Goal: Task Accomplishment & Management: Manage account settings

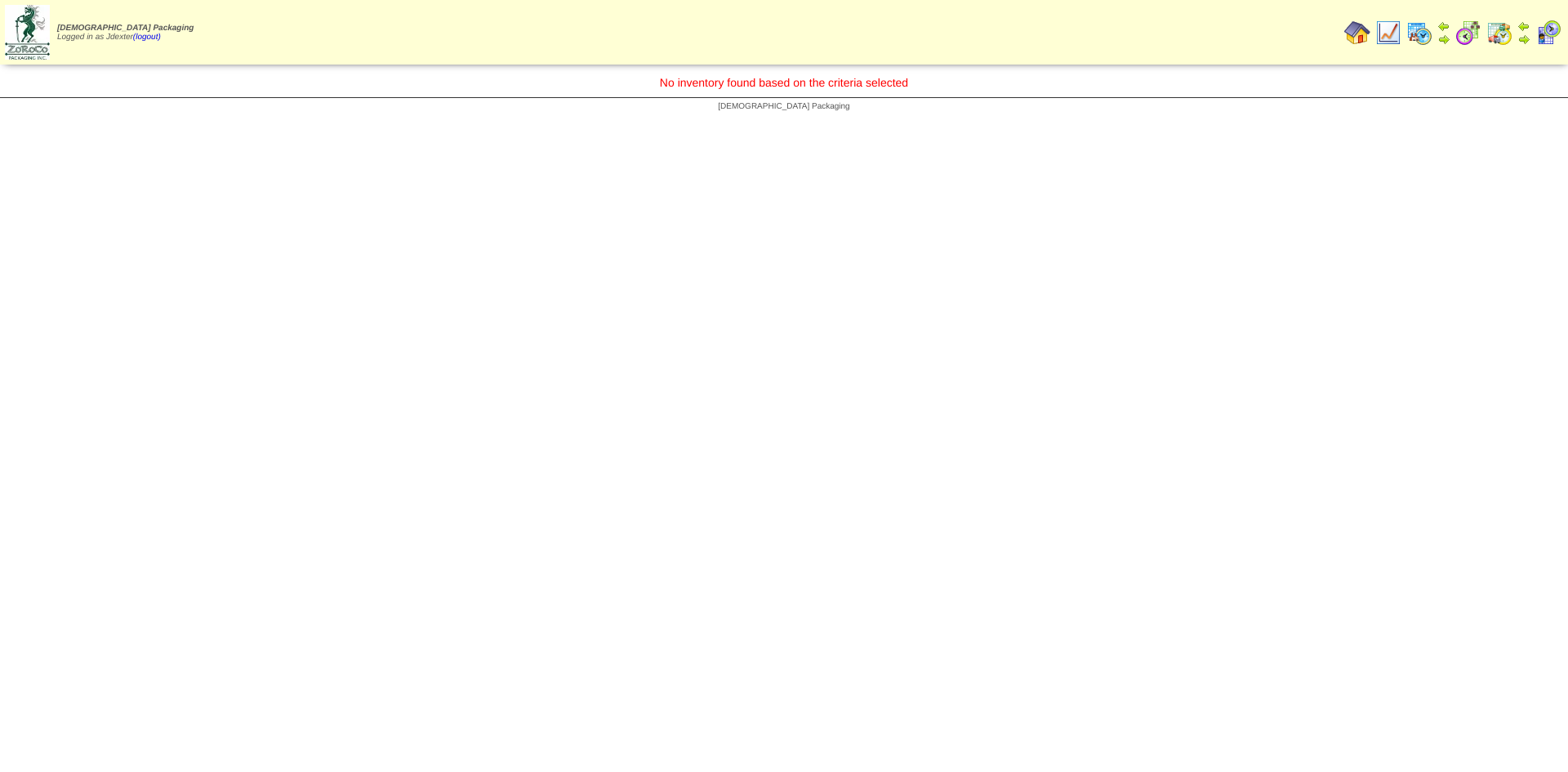
click at [1354, 36] on img at bounding box center [1357, 32] width 26 height 26
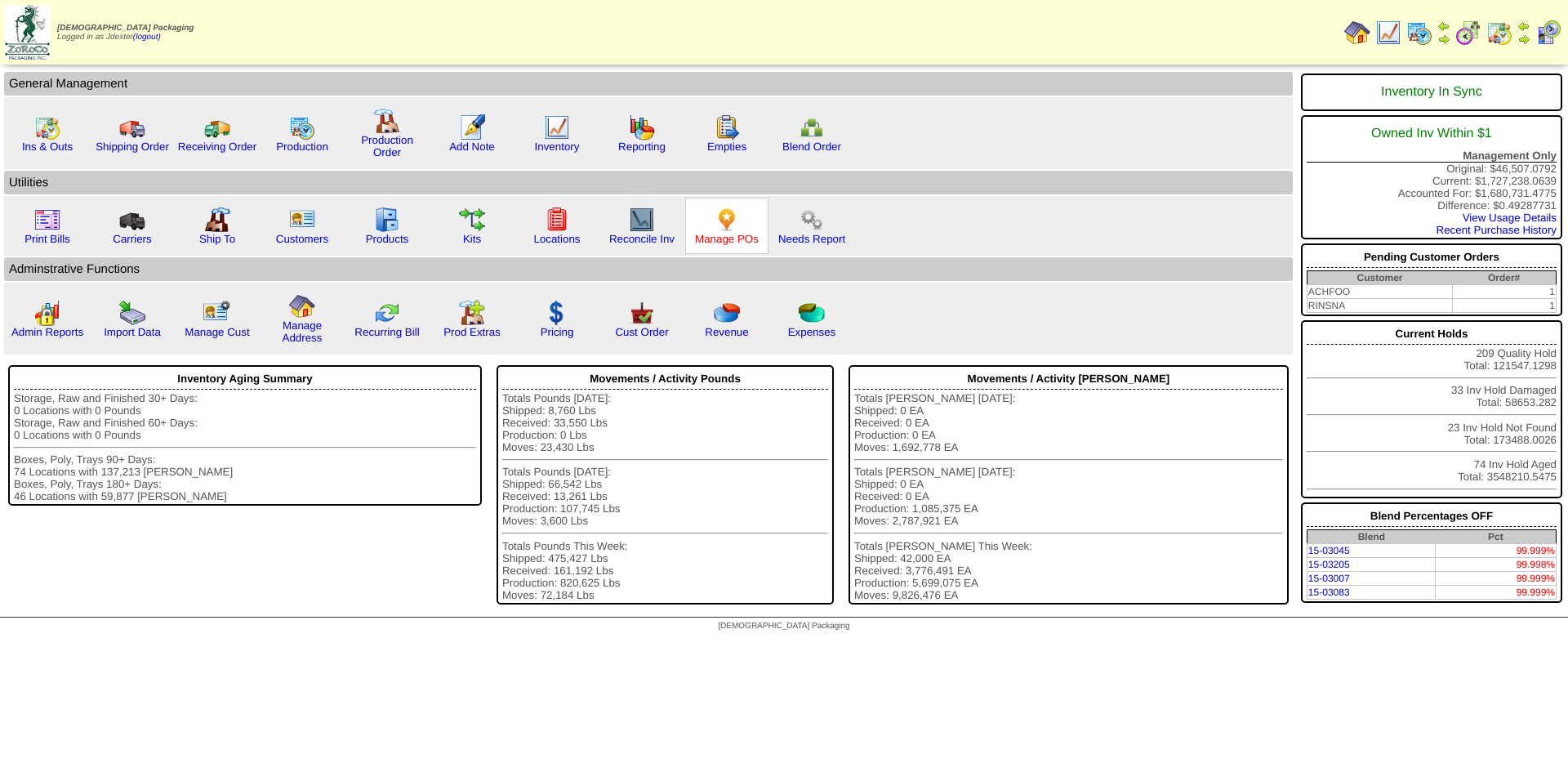
click at [745, 238] on link "Manage POs" at bounding box center [726, 239] width 64 height 12
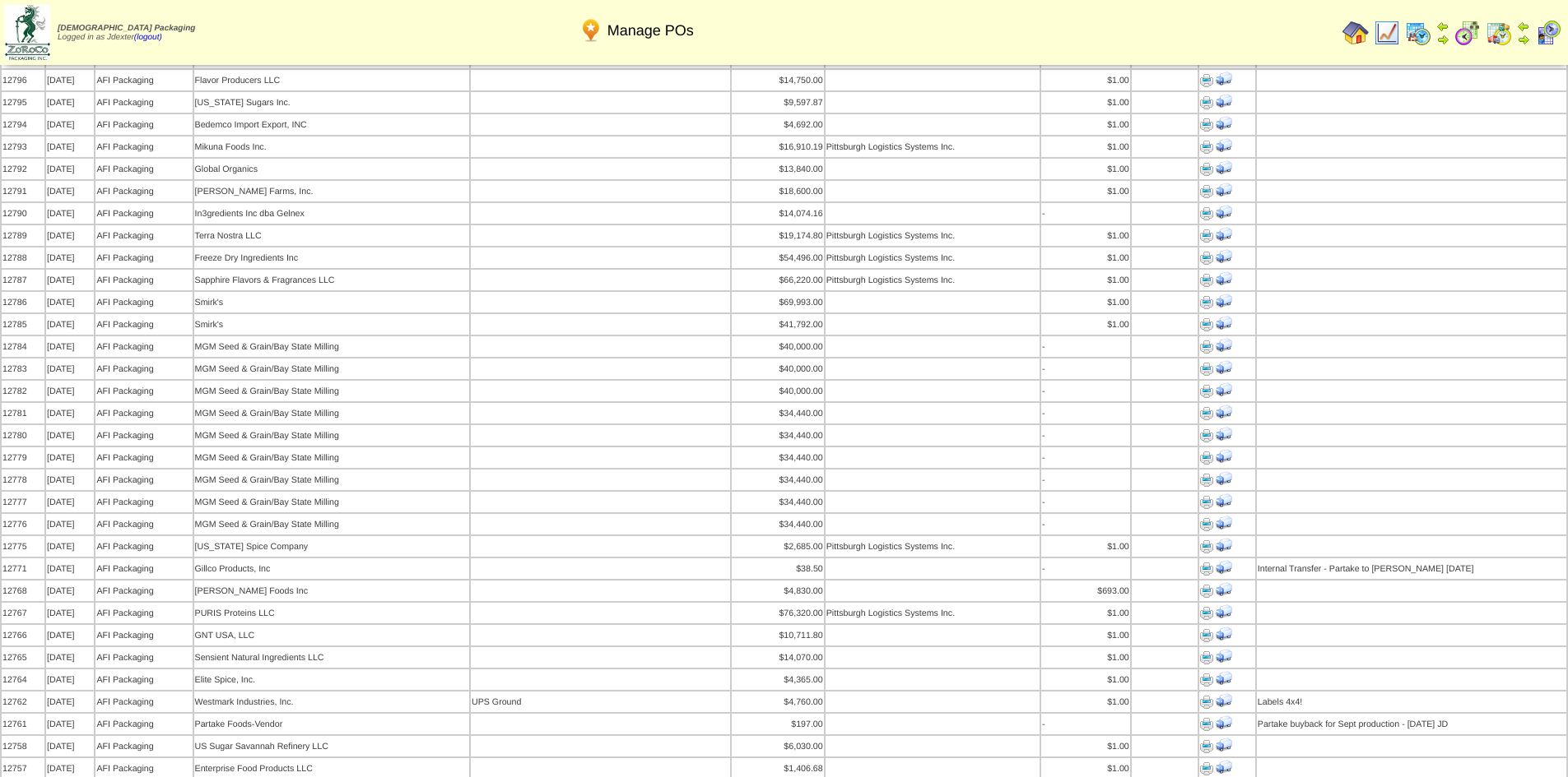
scroll to position [165, 0]
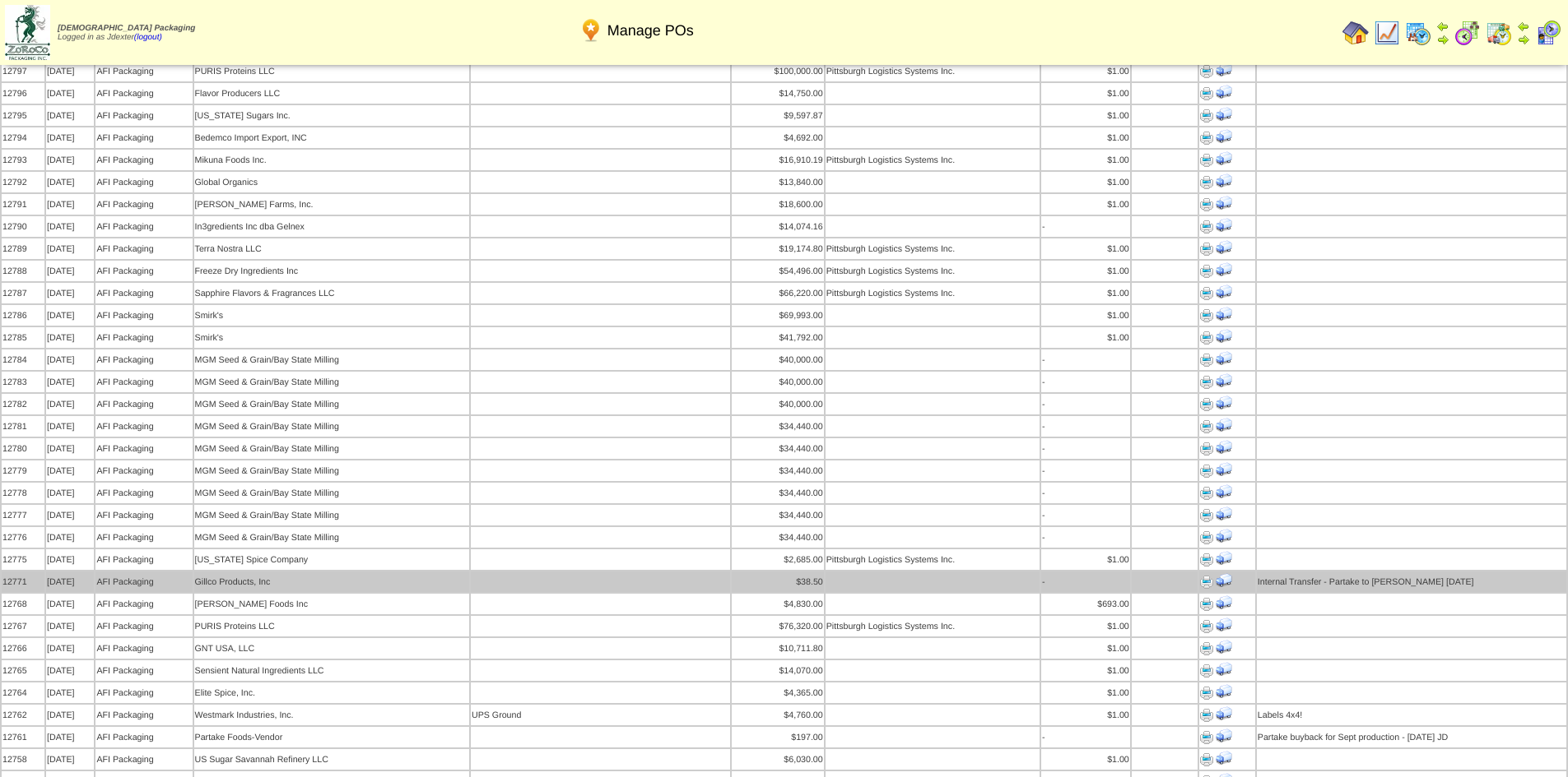
click at [1204, 576] on img at bounding box center [1206, 582] width 13 height 13
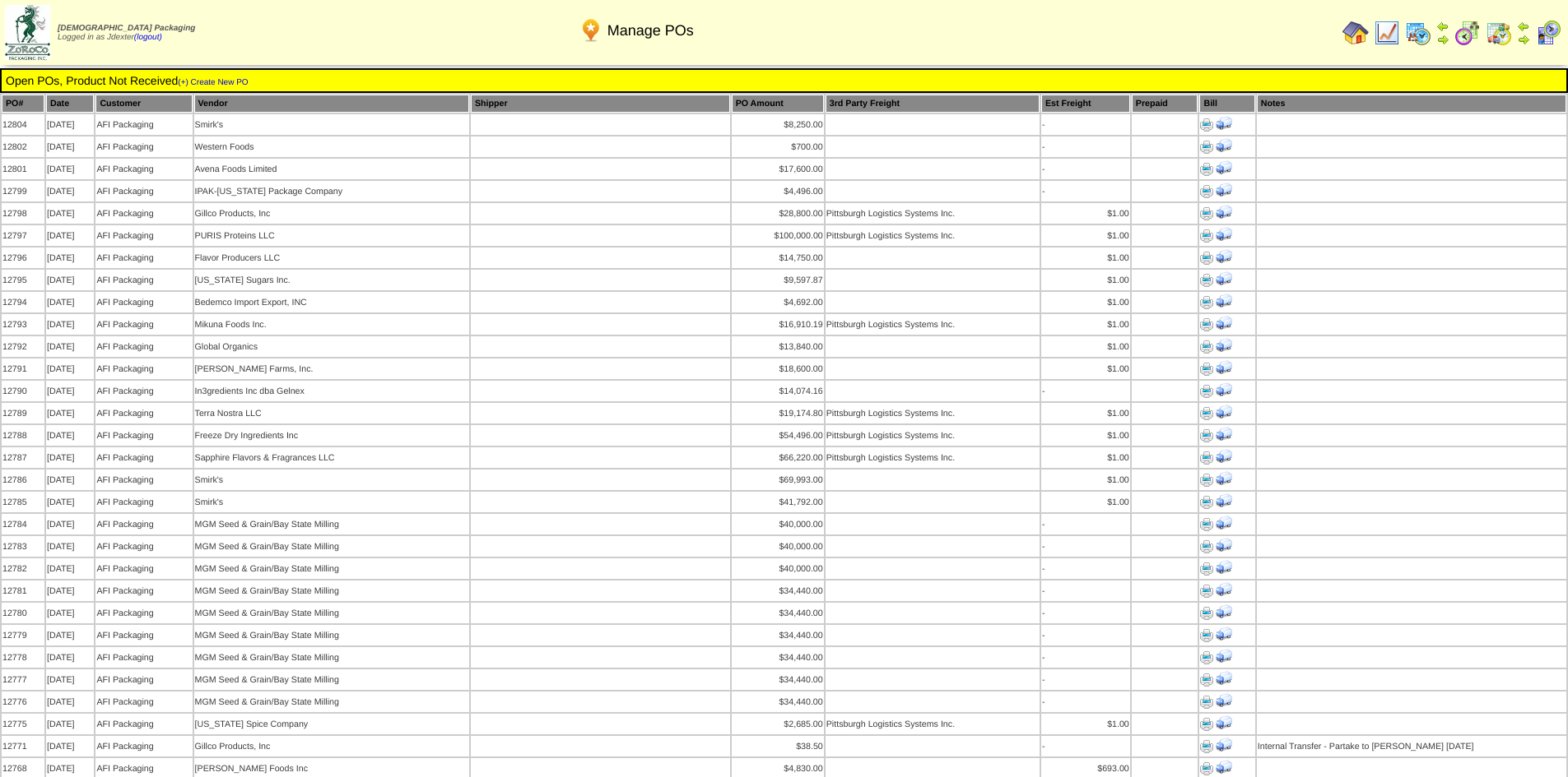
scroll to position [165, 0]
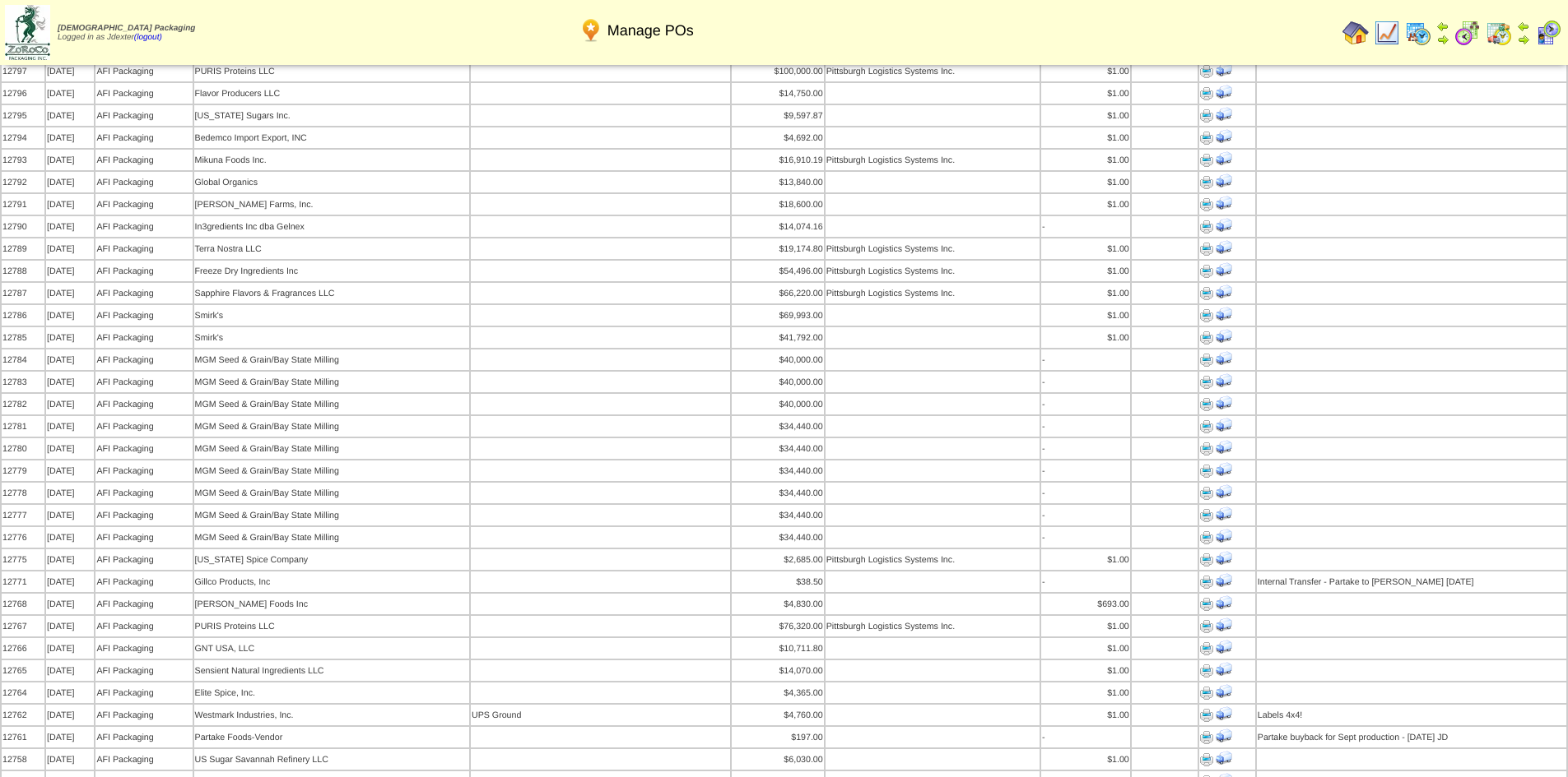
click at [1519, 37] on img at bounding box center [1523, 39] width 13 height 13
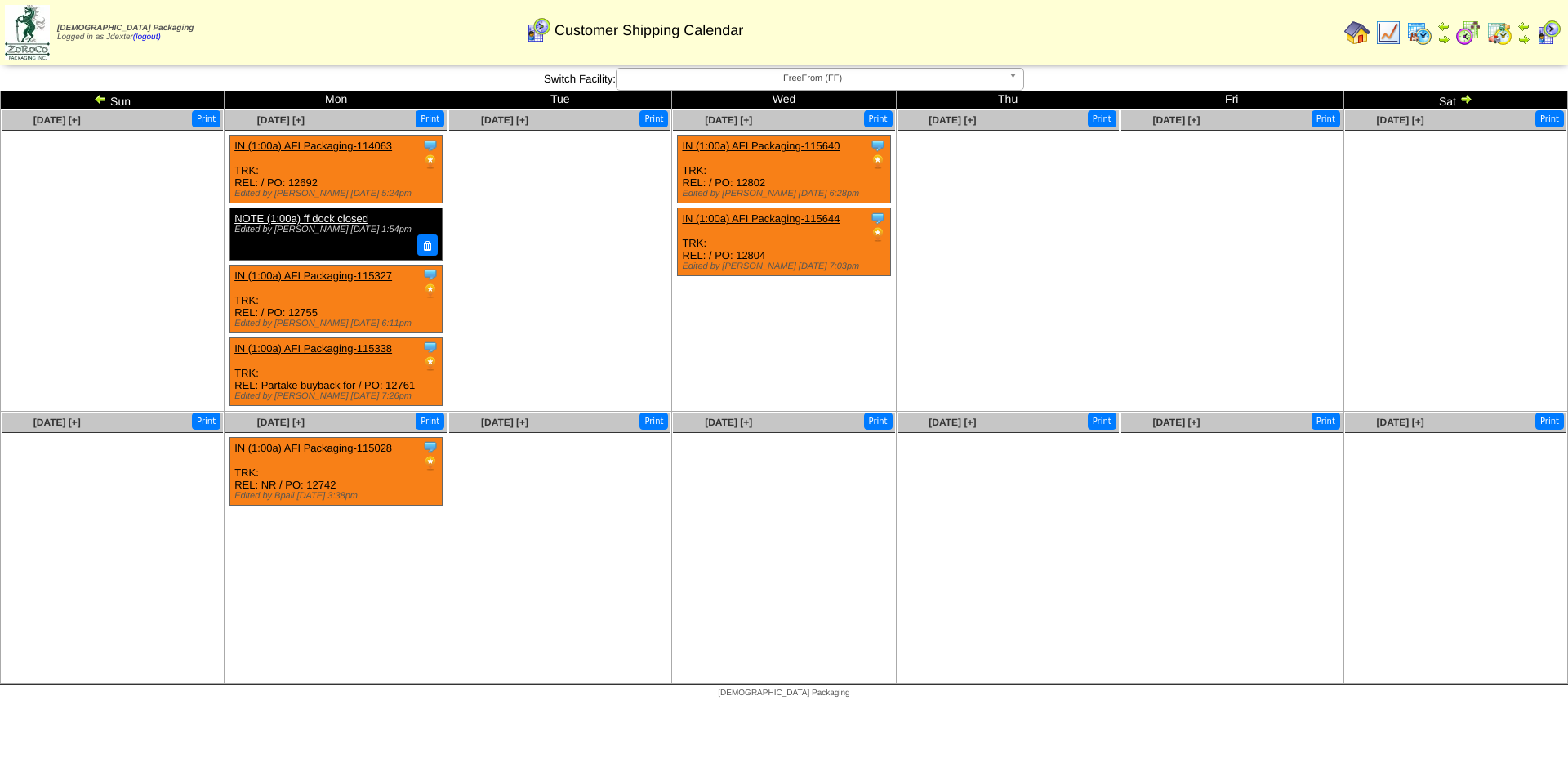
click at [847, 76] on span "FreeFrom (FF)" at bounding box center [813, 78] width 379 height 19
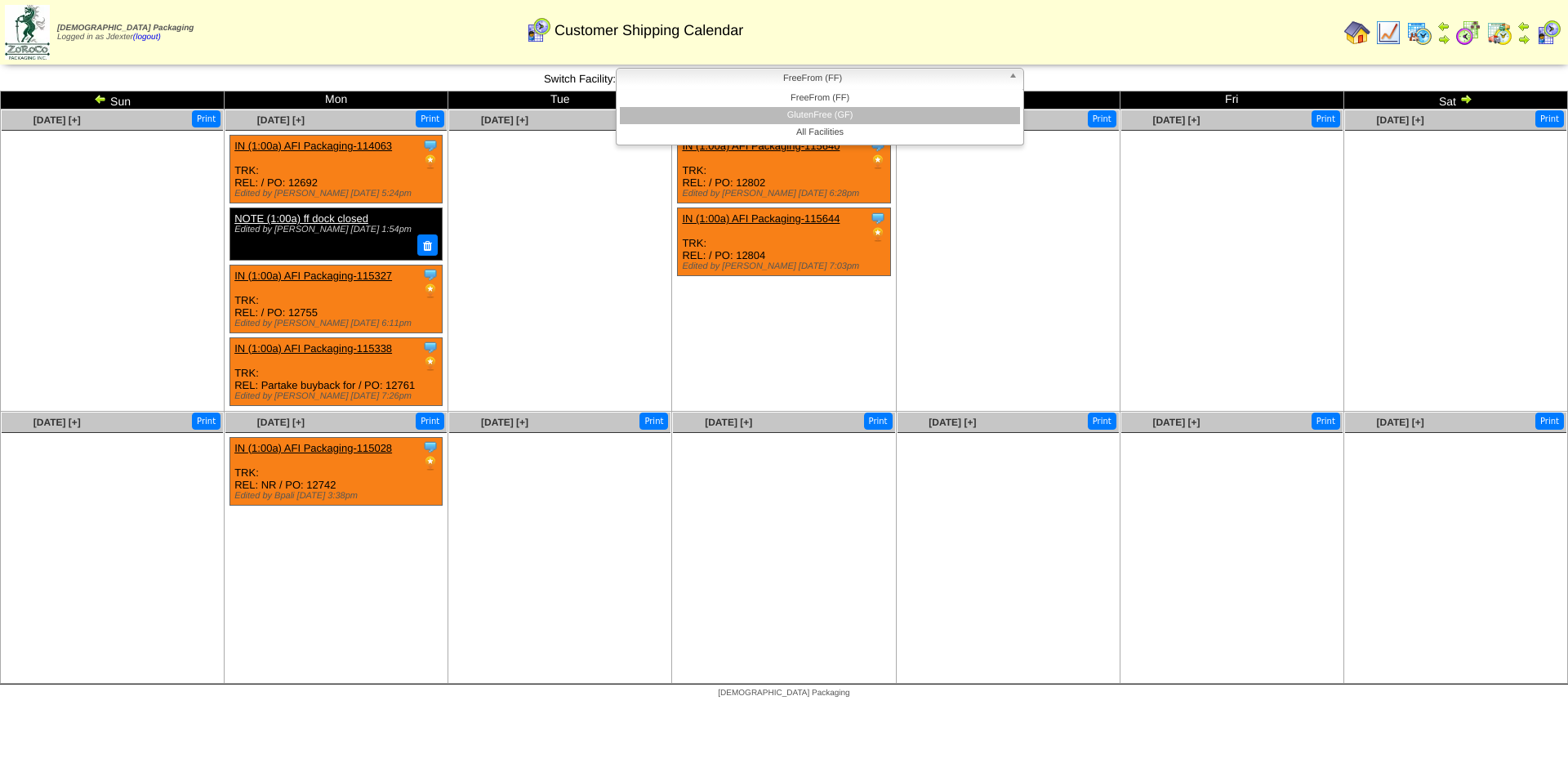
click at [847, 109] on li "GlutenFree (GF)" at bounding box center [820, 116] width 401 height 18
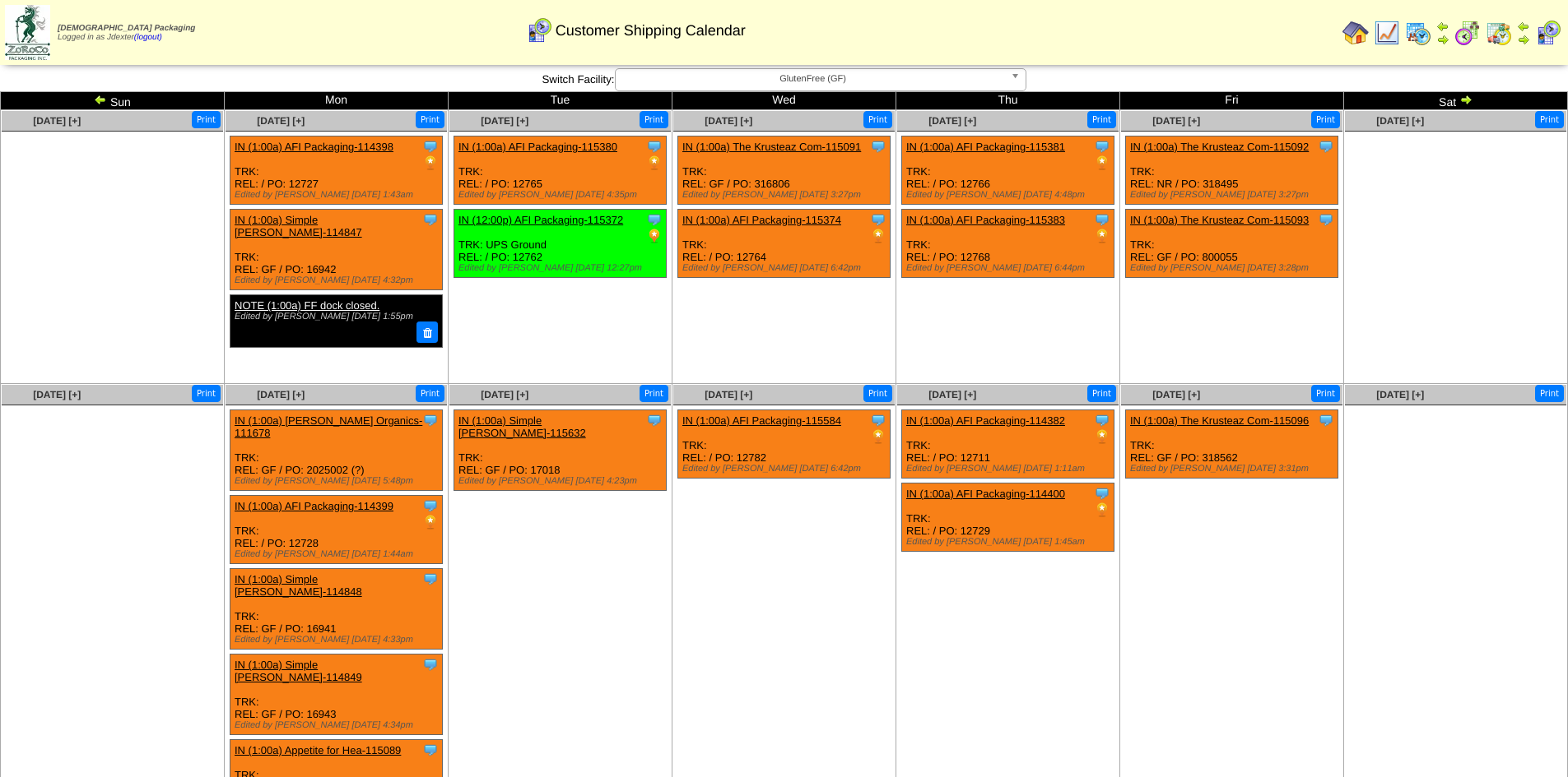
click at [102, 100] on img at bounding box center [101, 100] width 13 height 13
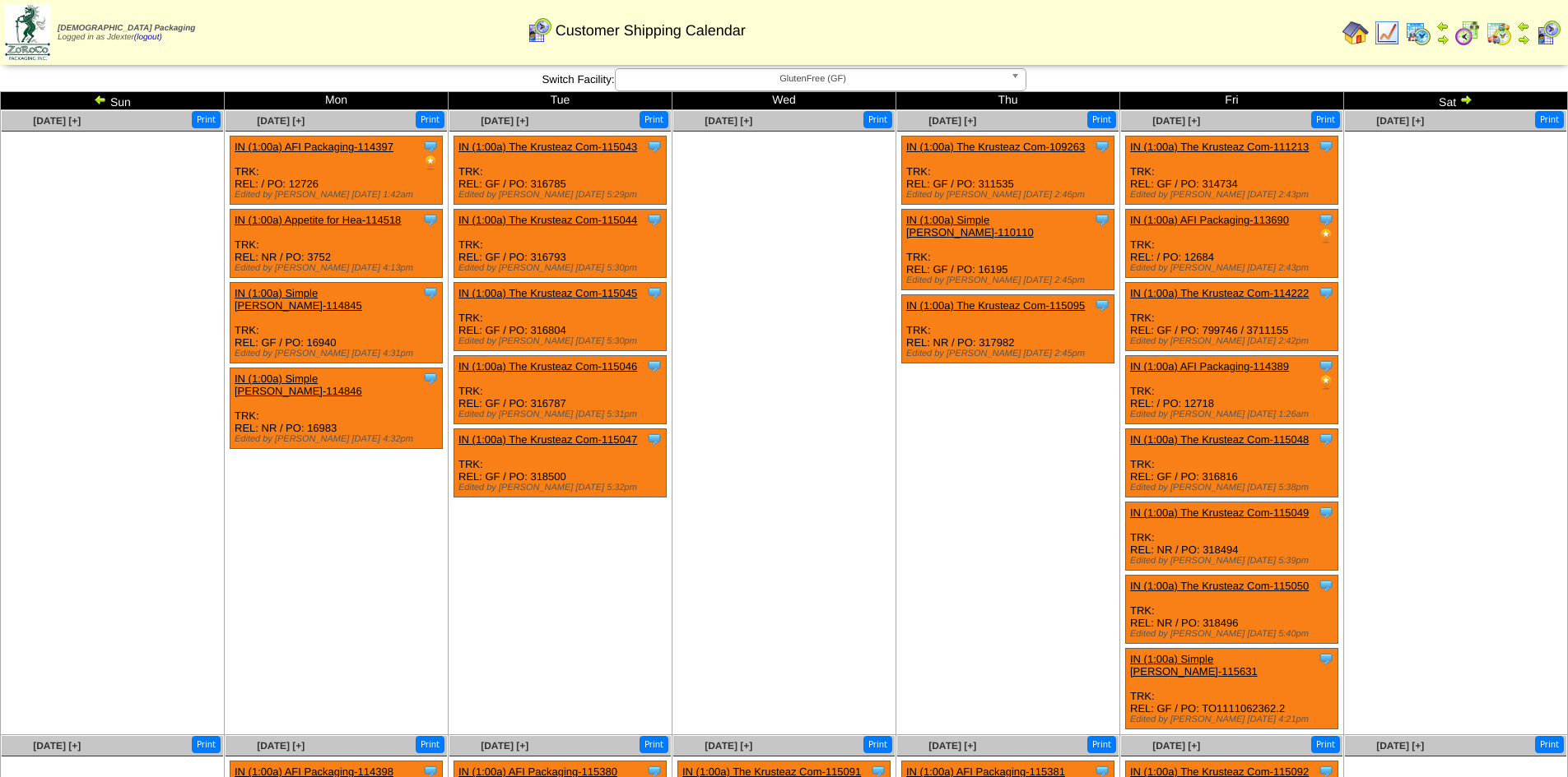
click at [102, 100] on img at bounding box center [101, 100] width 13 height 13
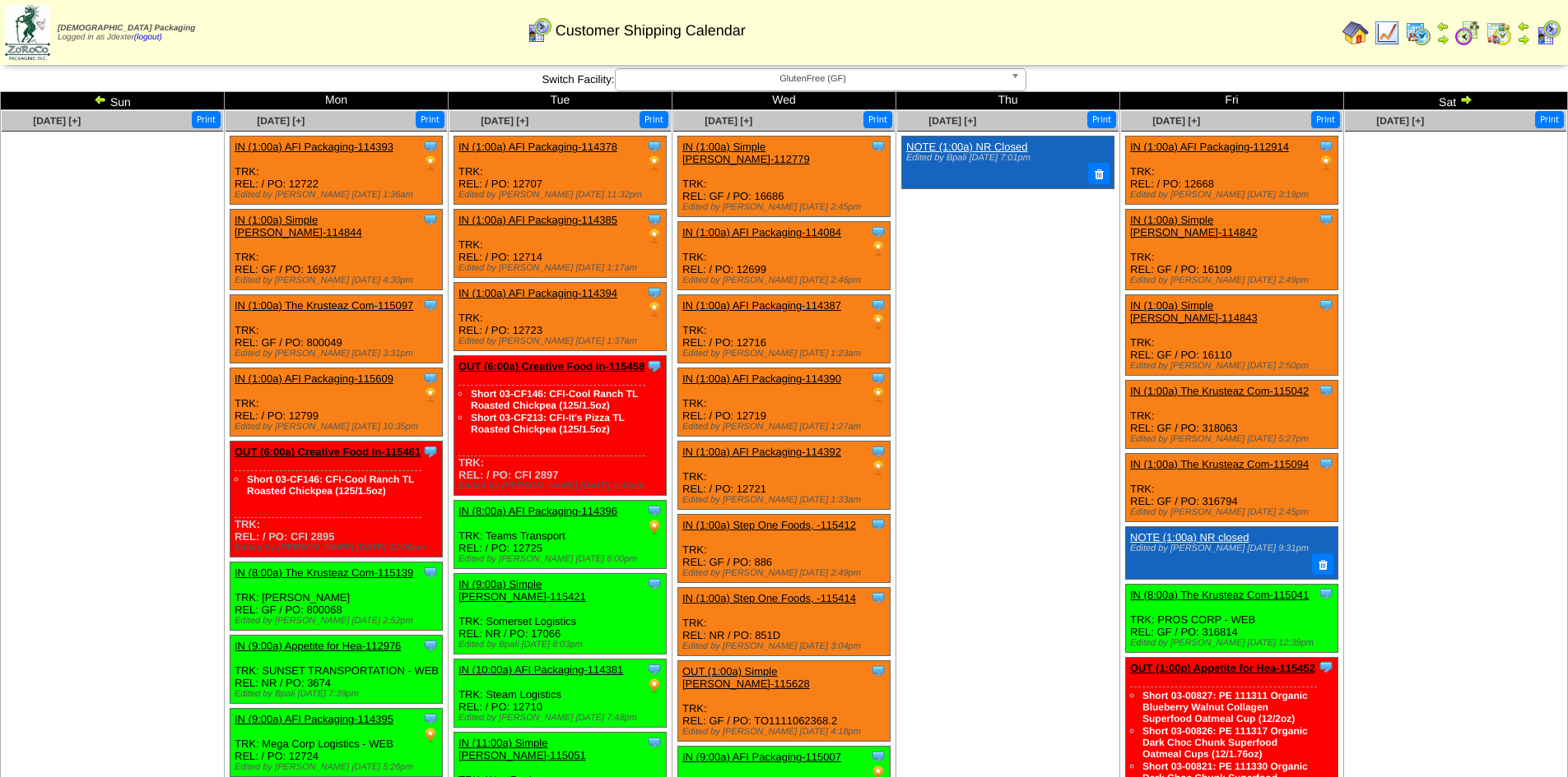
click at [102, 100] on img at bounding box center [101, 100] width 13 height 13
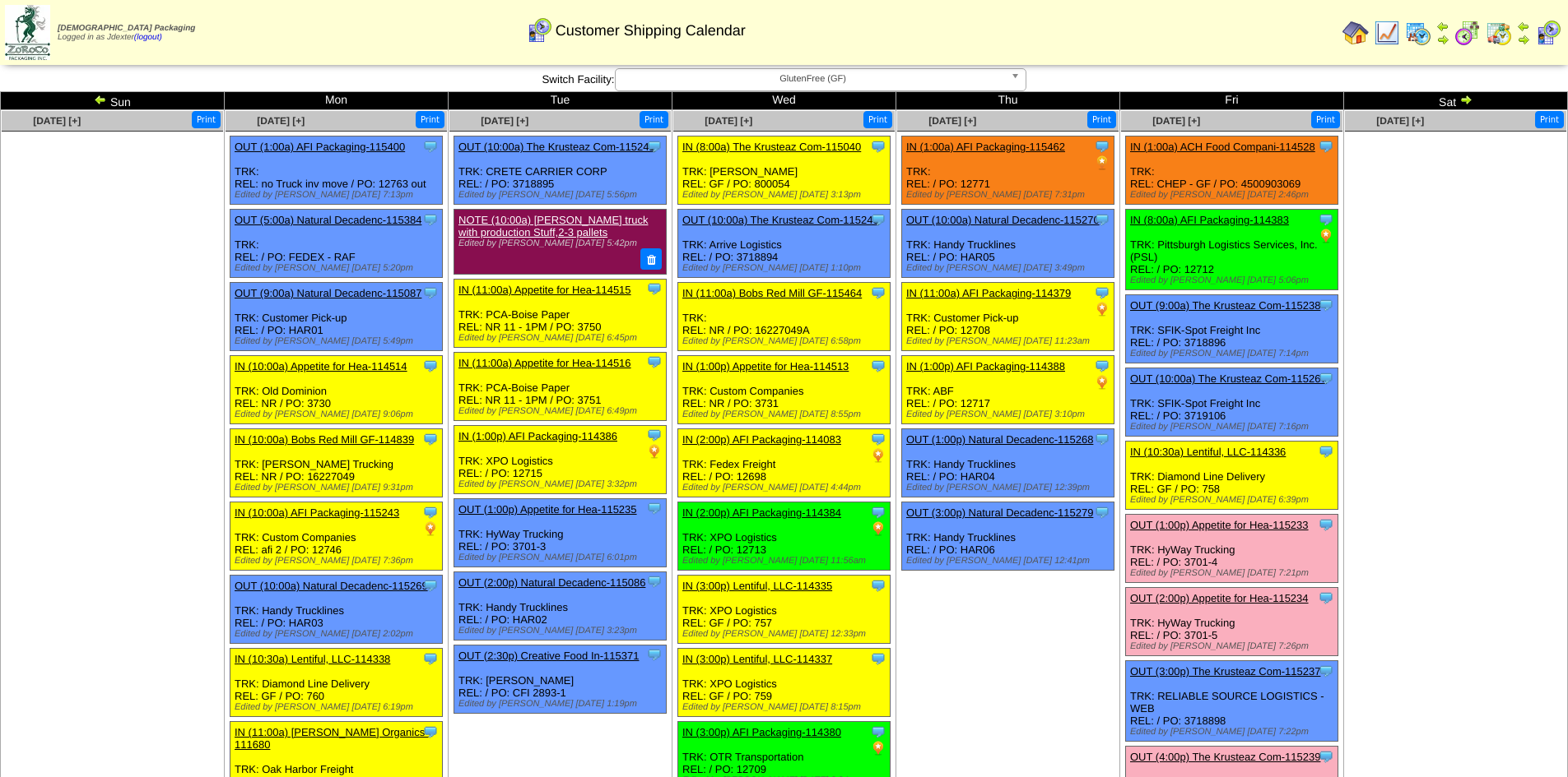
click at [1008, 143] on link "IN (1:00a) AFI Packaging-115462" at bounding box center [985, 146] width 158 height 12
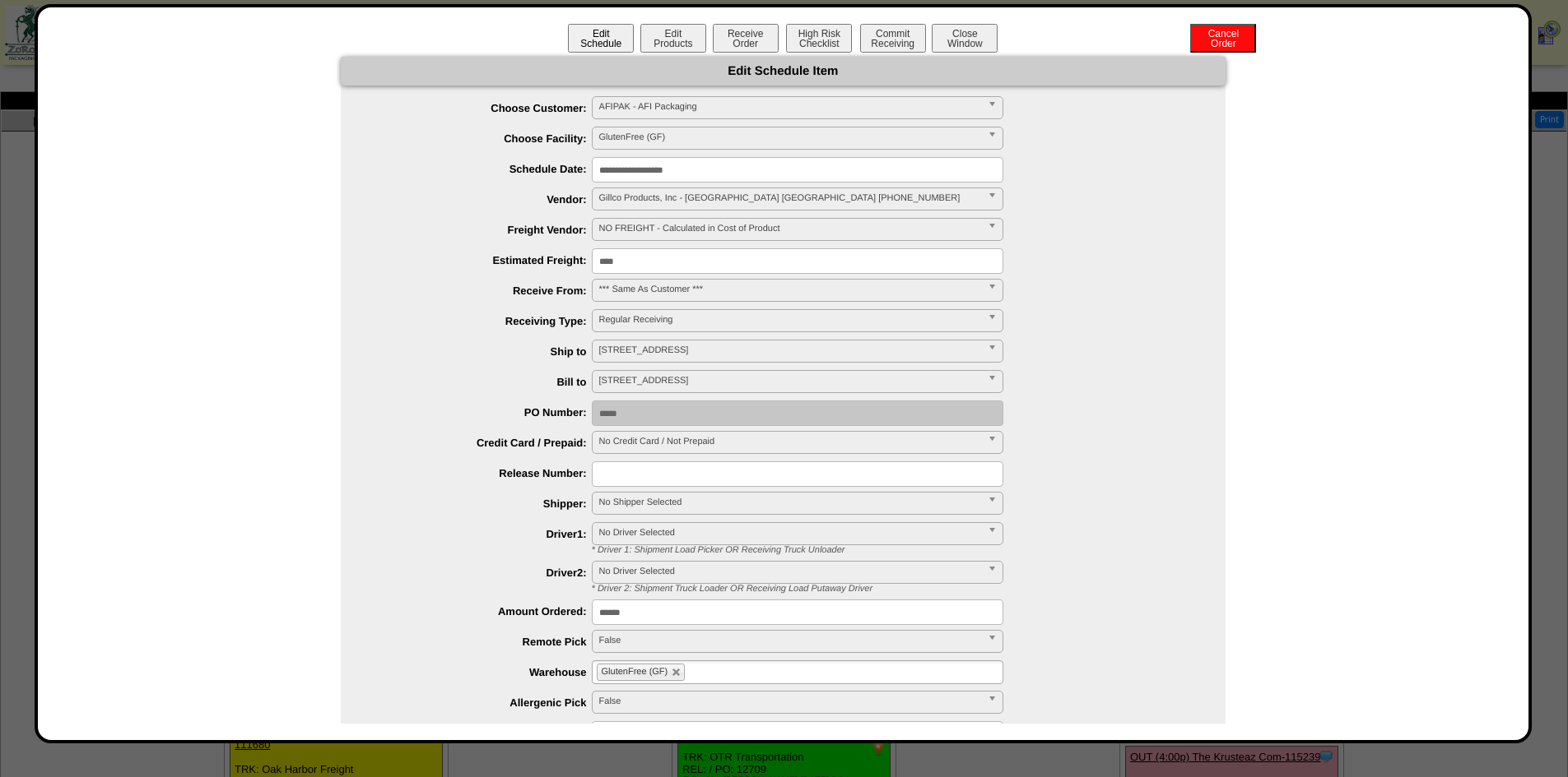
click at [594, 36] on button "Edit Schedule" at bounding box center [600, 38] width 66 height 29
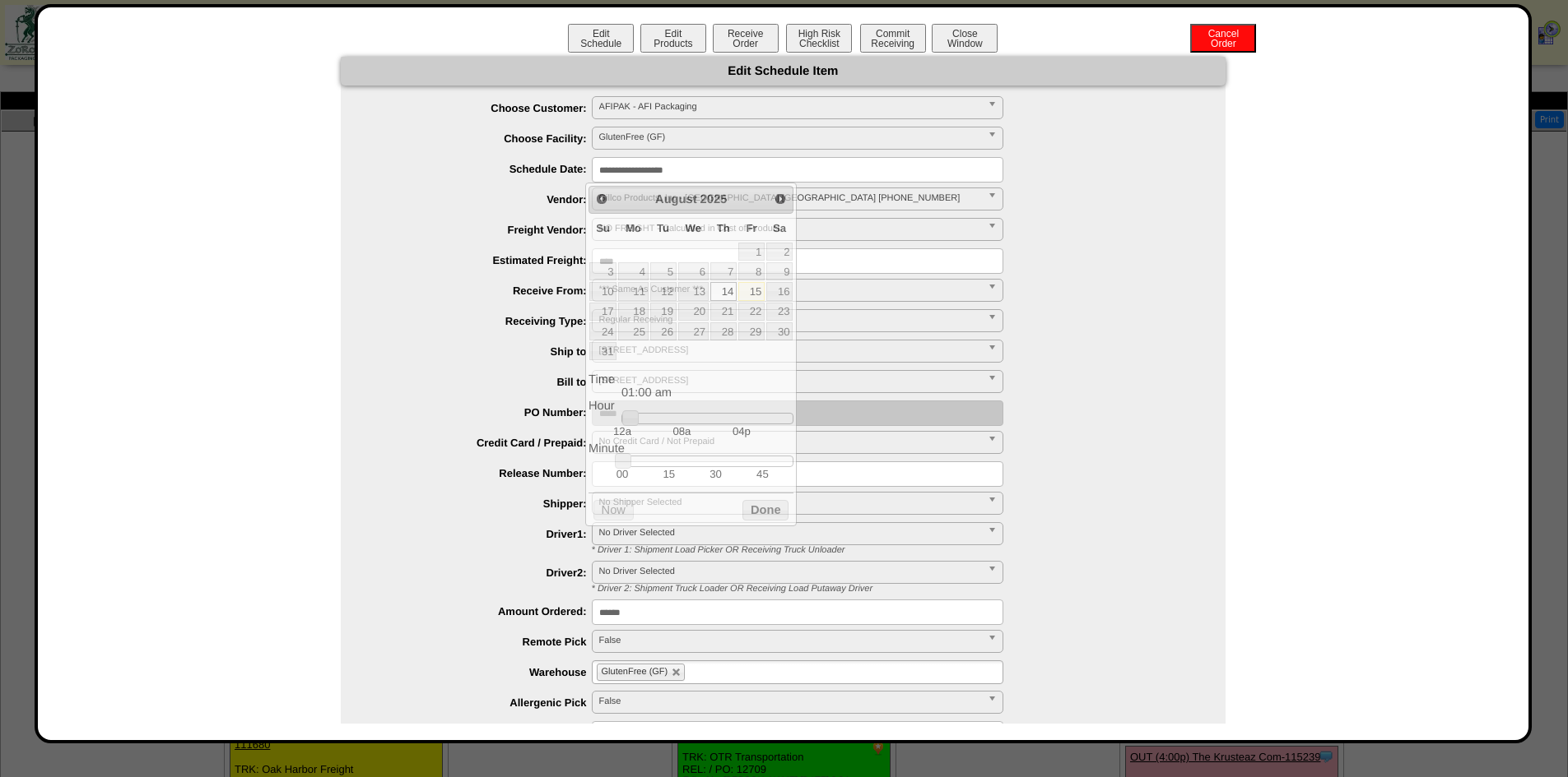
click at [699, 171] on input "**********" at bounding box center [797, 170] width 411 height 25
click at [636, 312] on link "18" at bounding box center [633, 311] width 30 height 18
type input "**********"
click at [772, 516] on button "Done" at bounding box center [764, 511] width 46 height 20
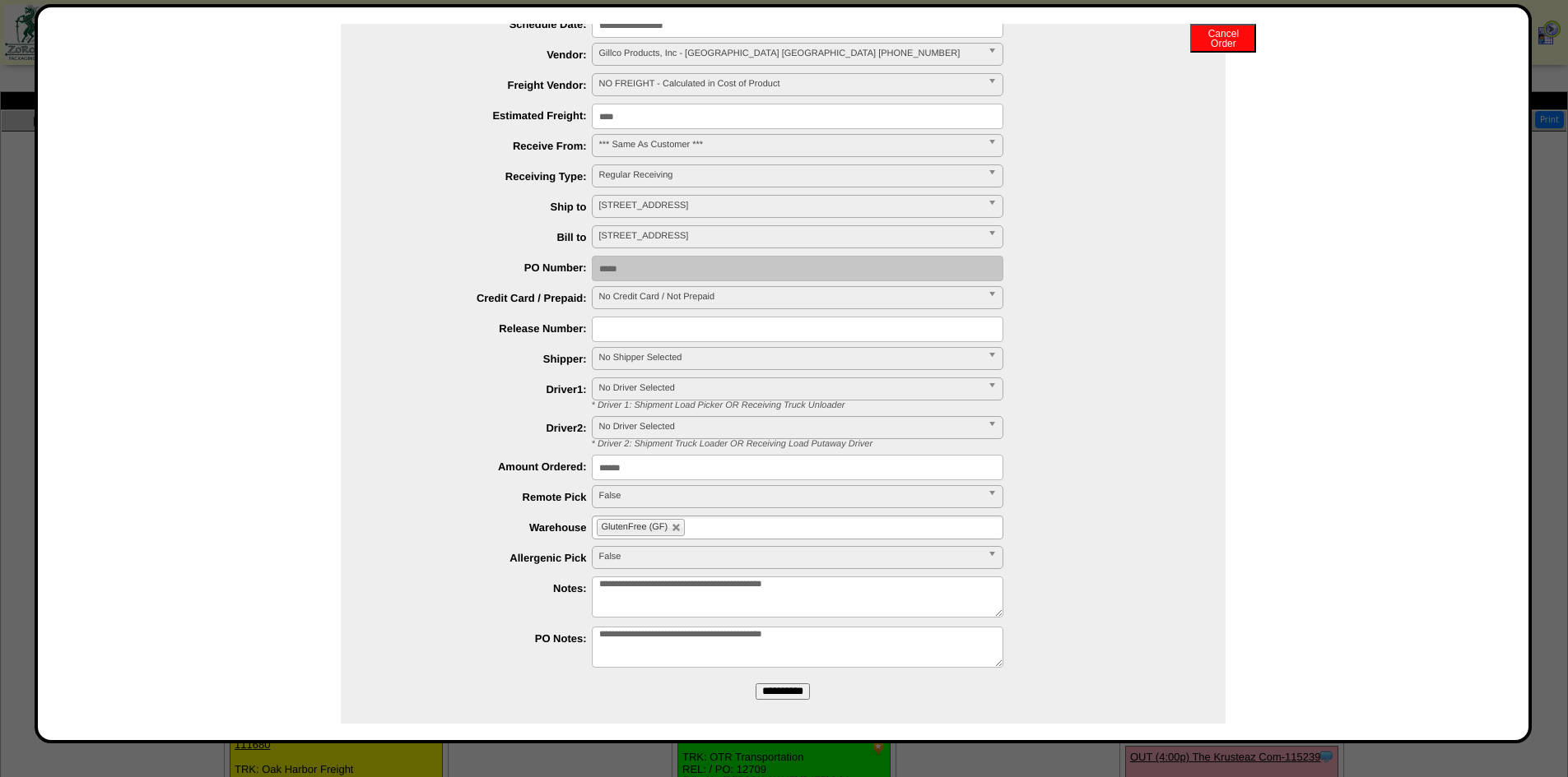
scroll to position [158, 0]
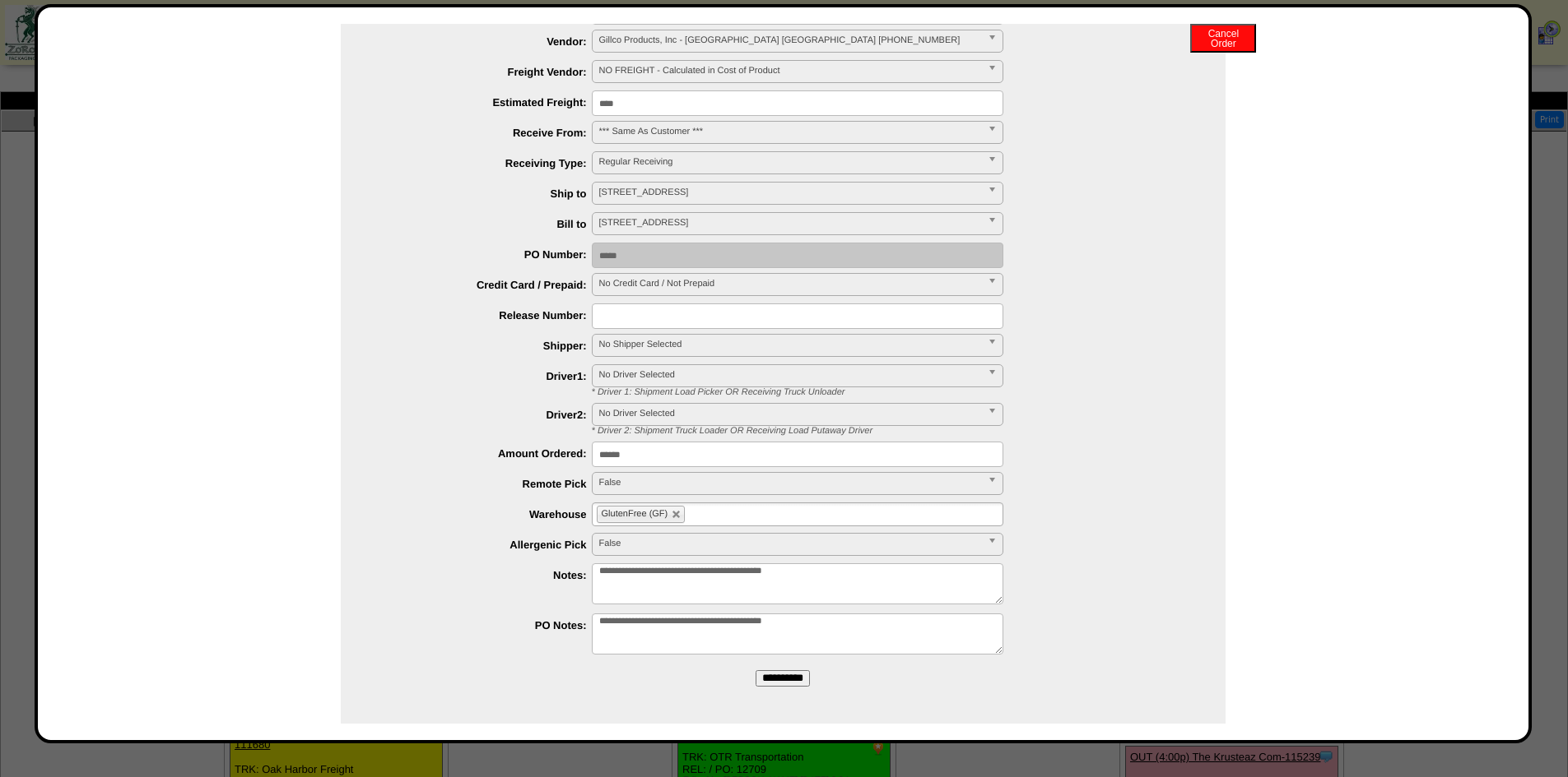
click at [777, 683] on input "**********" at bounding box center [783, 679] width 54 height 17
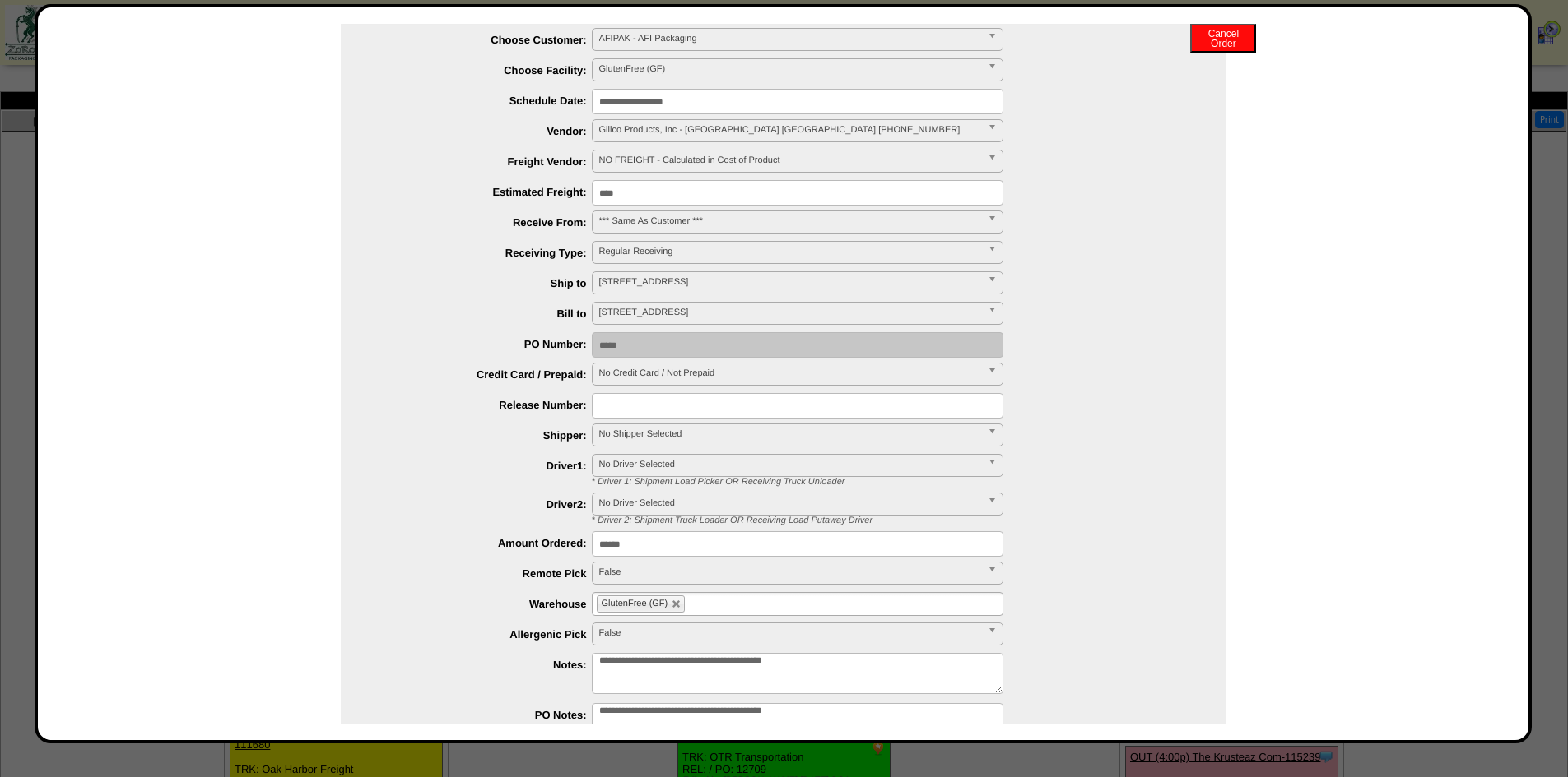
scroll to position [0, 0]
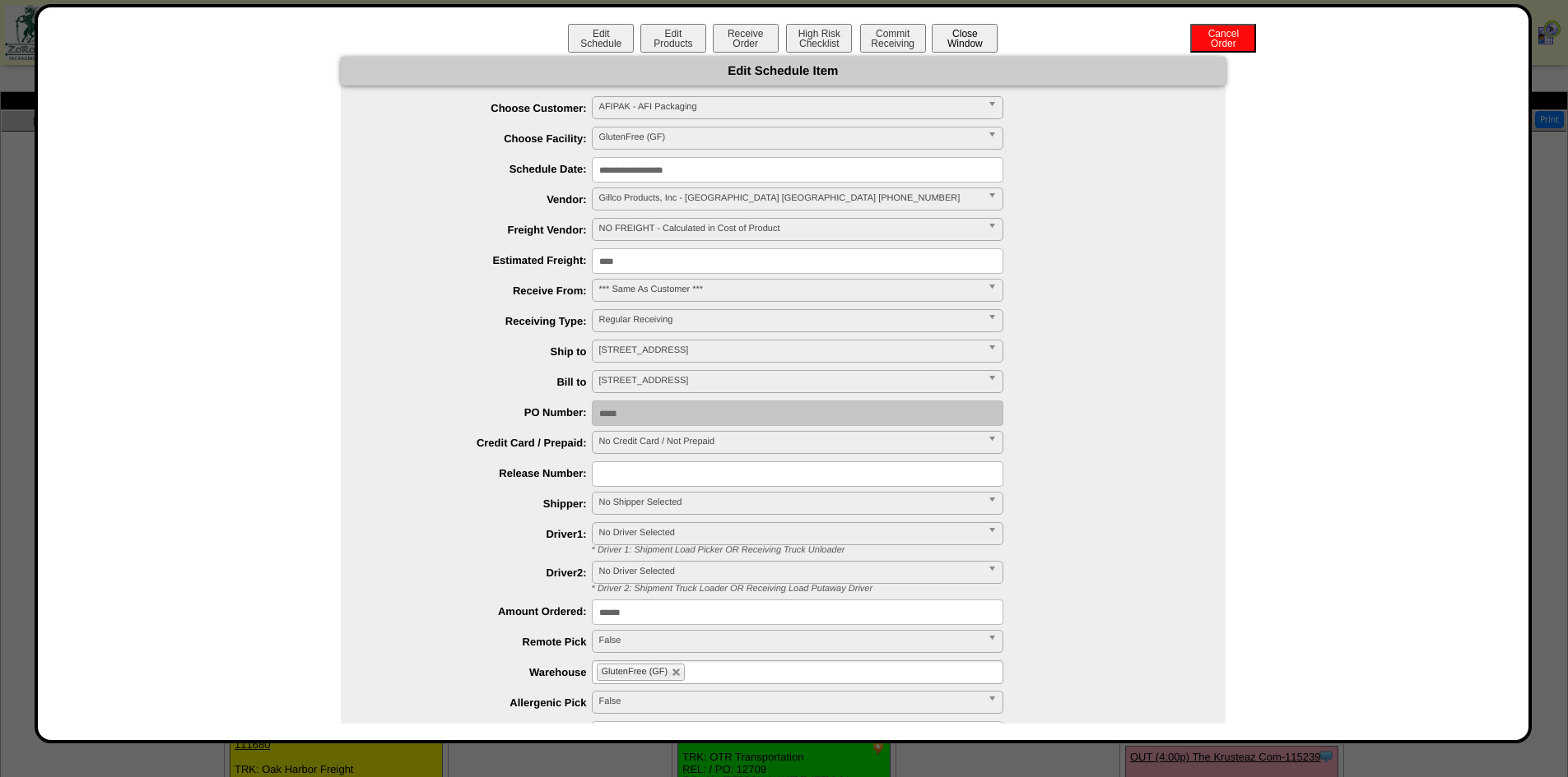
click at [975, 34] on button "Close Window" at bounding box center [964, 38] width 66 height 29
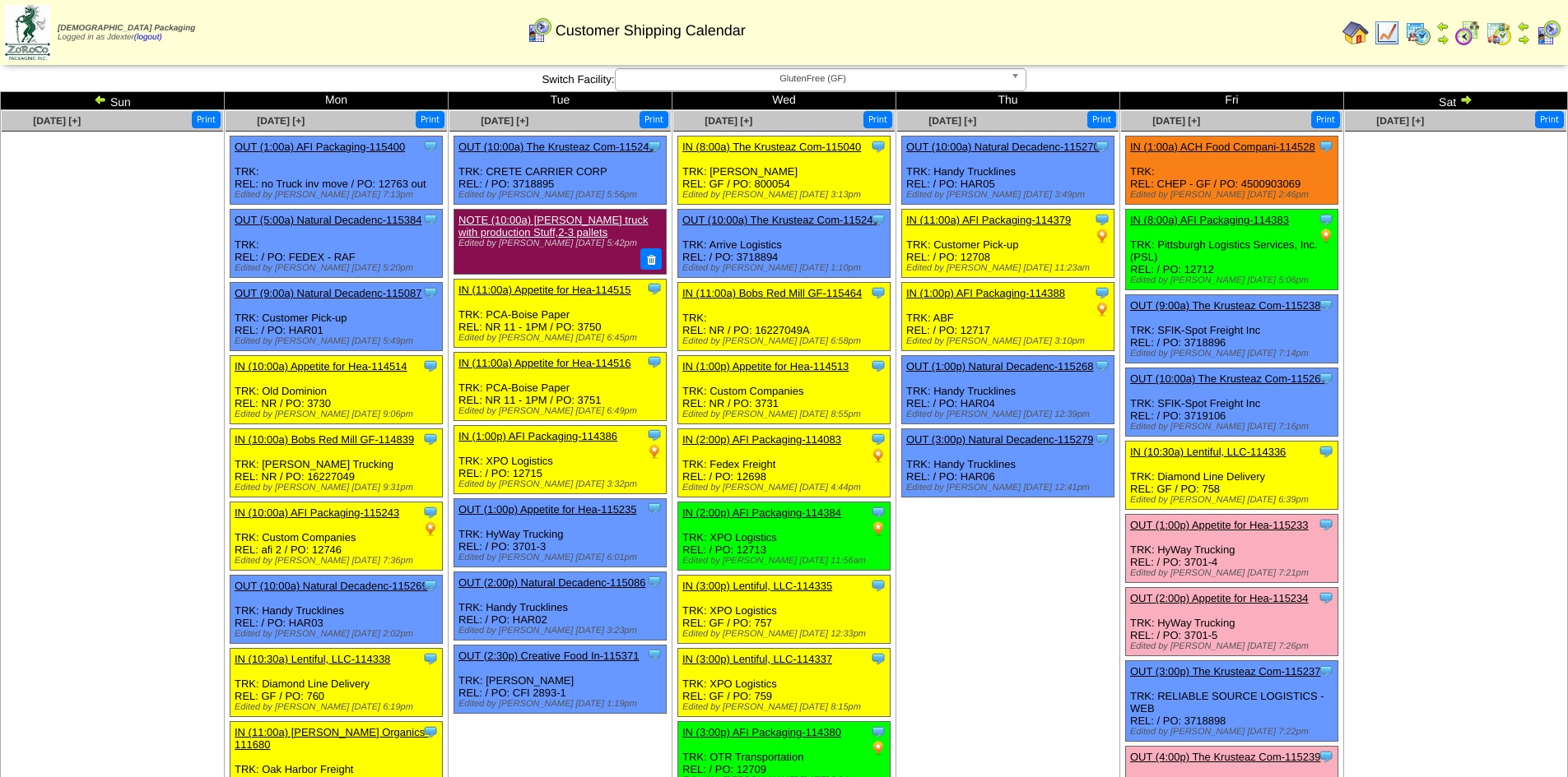
click at [1472, 101] on img at bounding box center [1465, 100] width 13 height 13
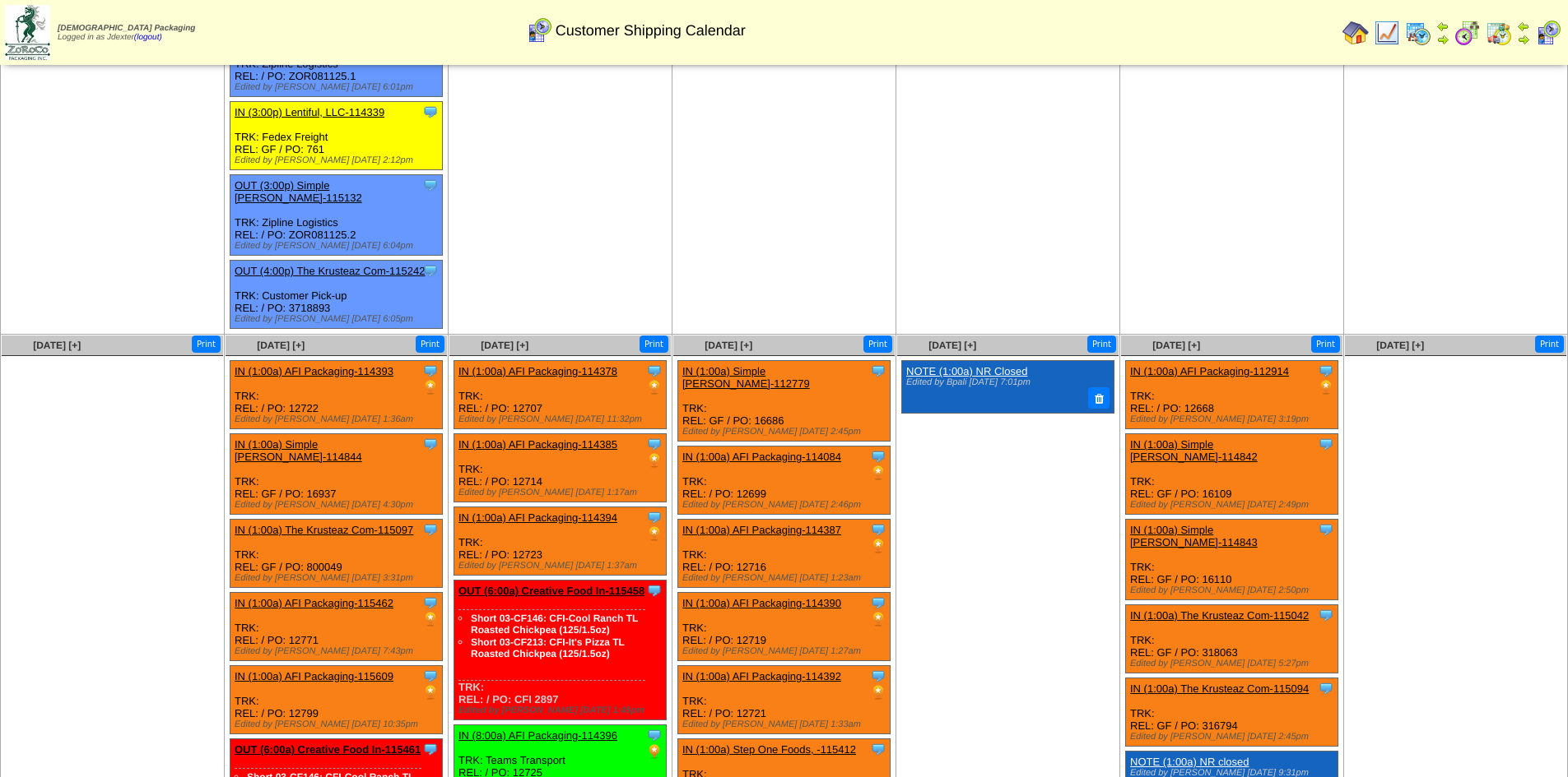
scroll to position [411, 0]
